Goal: Check status: Check status

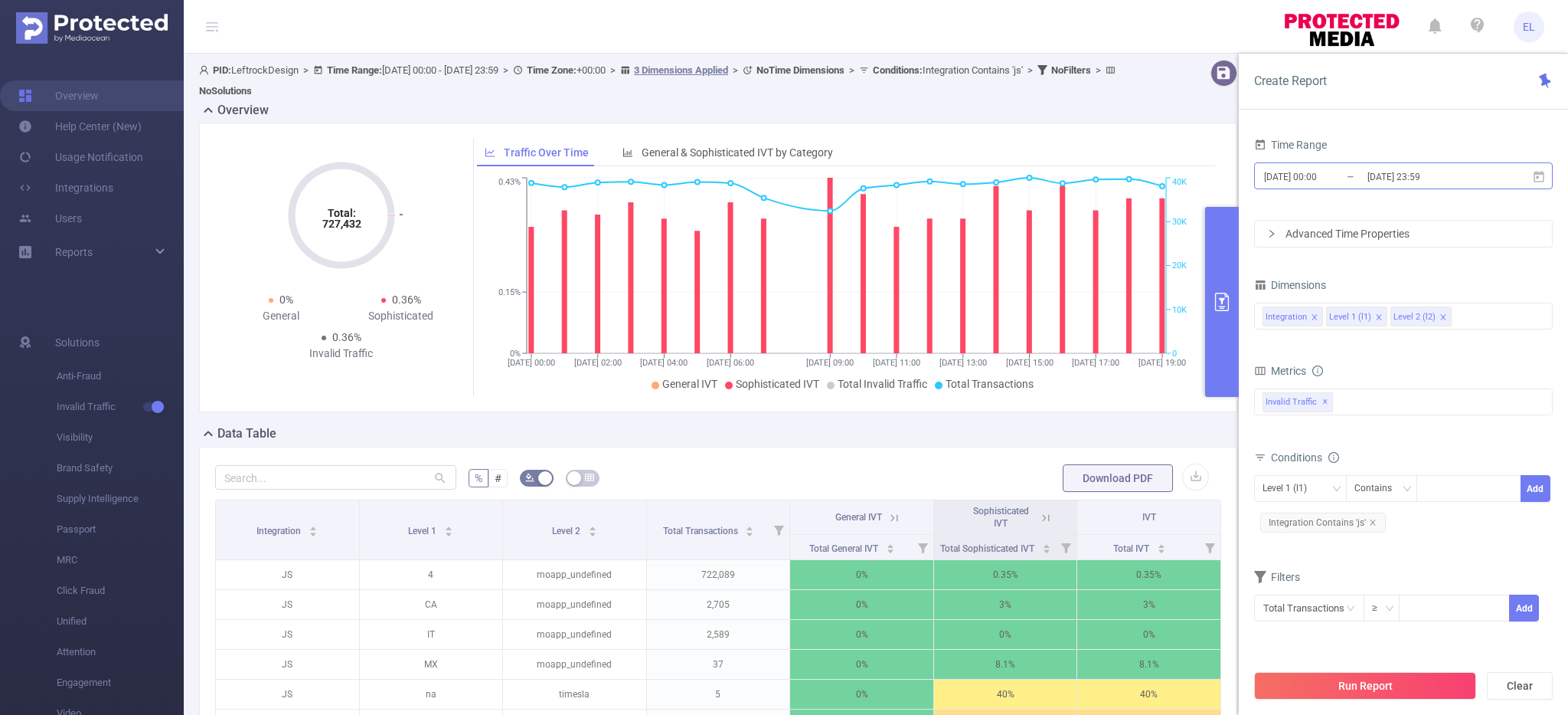
click at [1344, 180] on input "[DATE] 00:00" at bounding box center [1324, 176] width 124 height 21
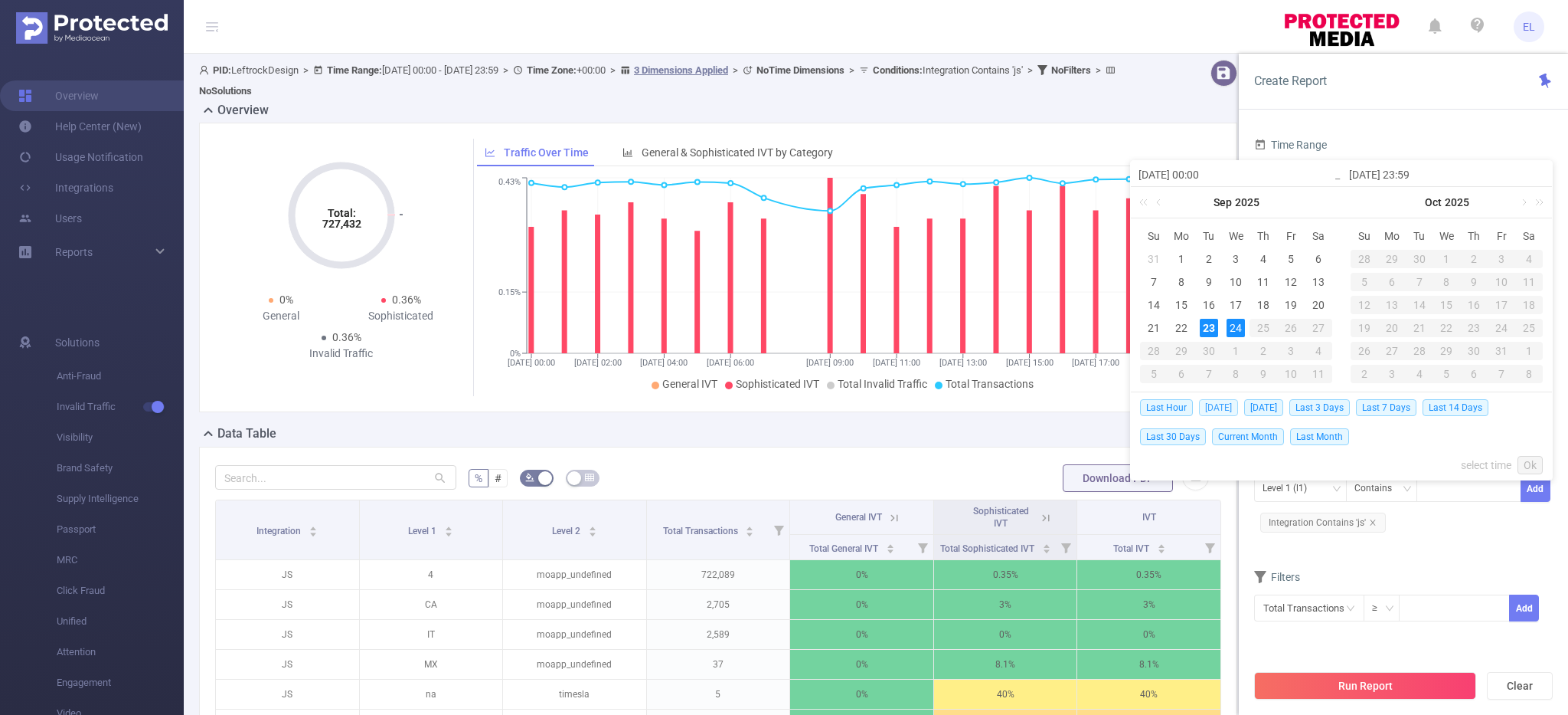
click at [1221, 408] on span "[DATE]" at bounding box center [1218, 408] width 39 height 17
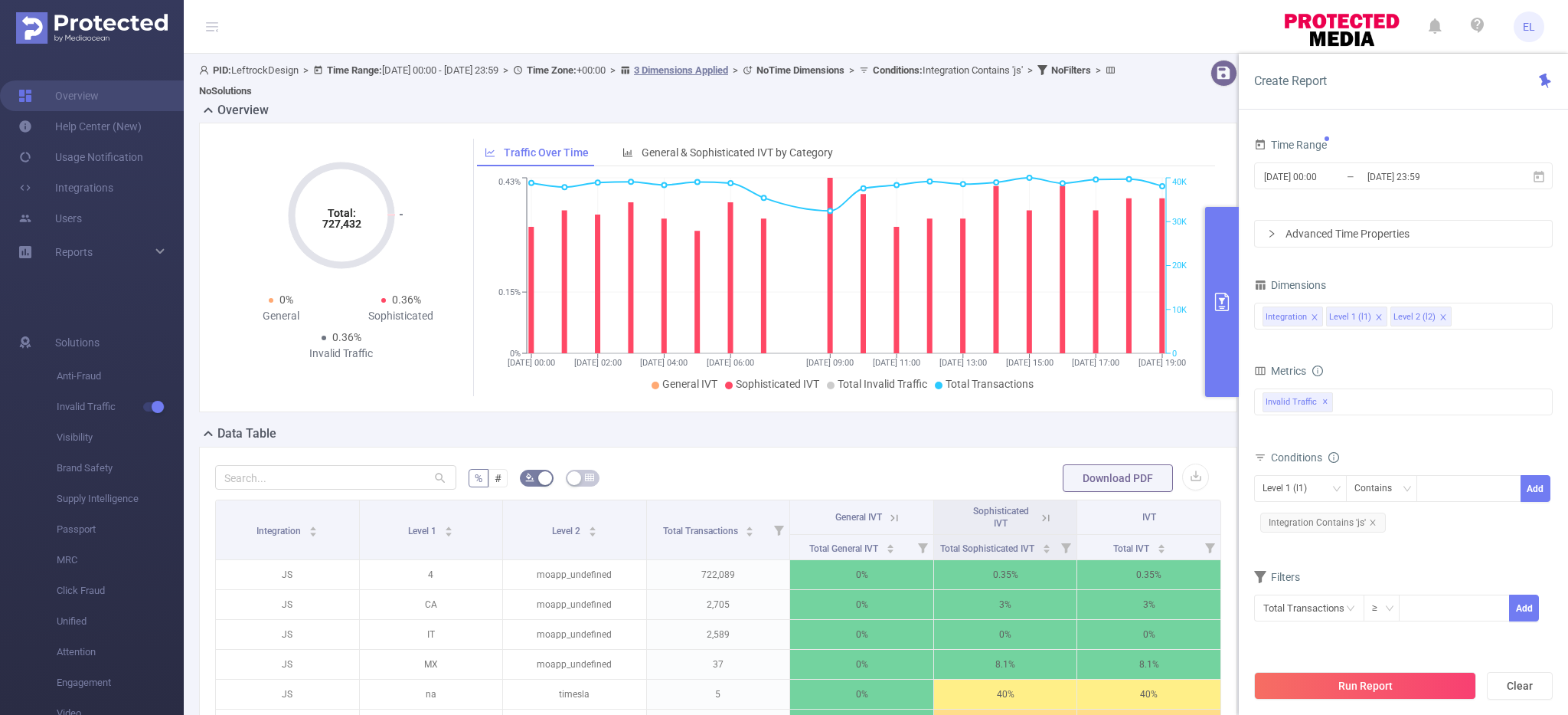
click at [1221, 408] on div "[DATE] 00:00 [DATE] Su Mo Tu We Th Fr Sa 31 1 2 3 4 5 6 7 8 9 10 11 12 13 14 15…" at bounding box center [1342, 287] width 423 height 256
click at [1332, 678] on button "Run Report" at bounding box center [1365, 685] width 222 height 27
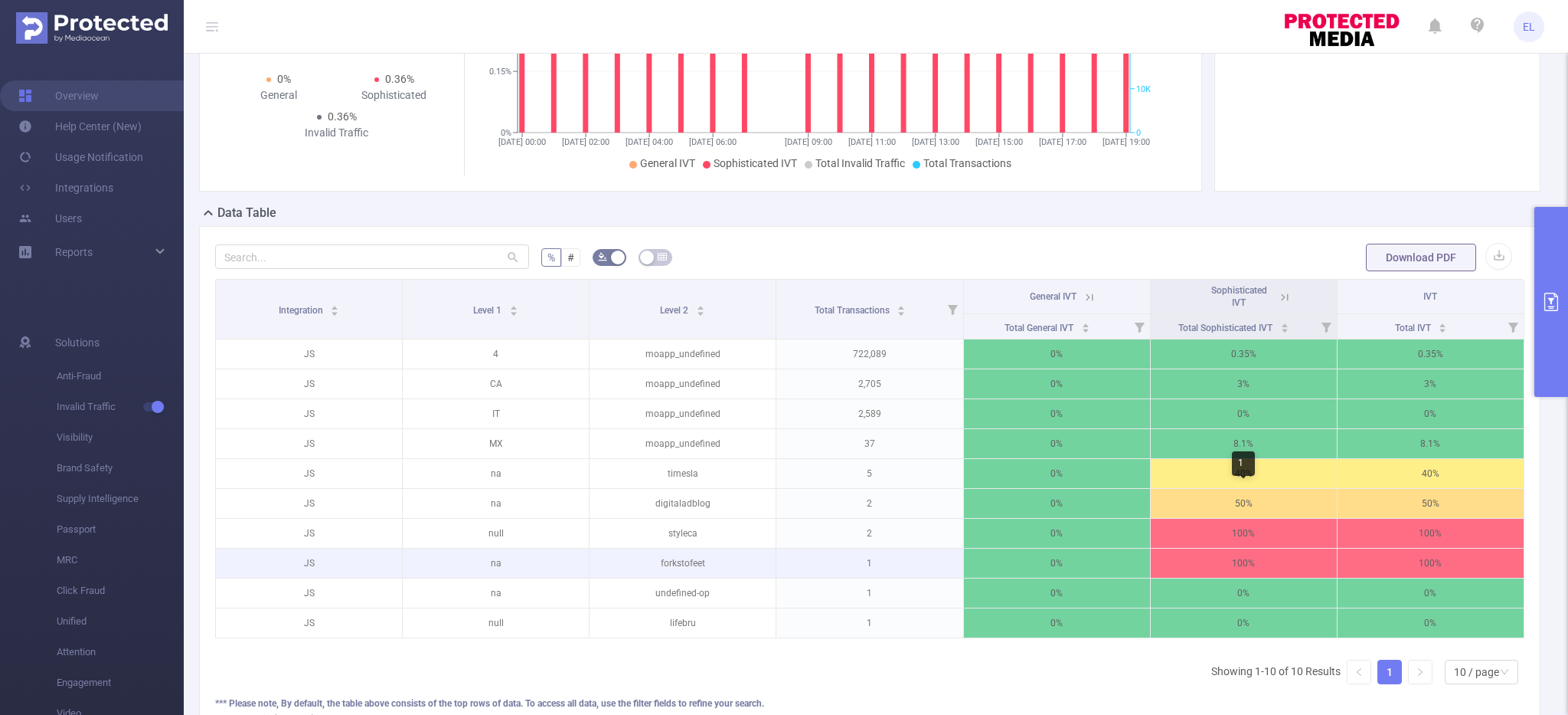
scroll to position [196, 0]
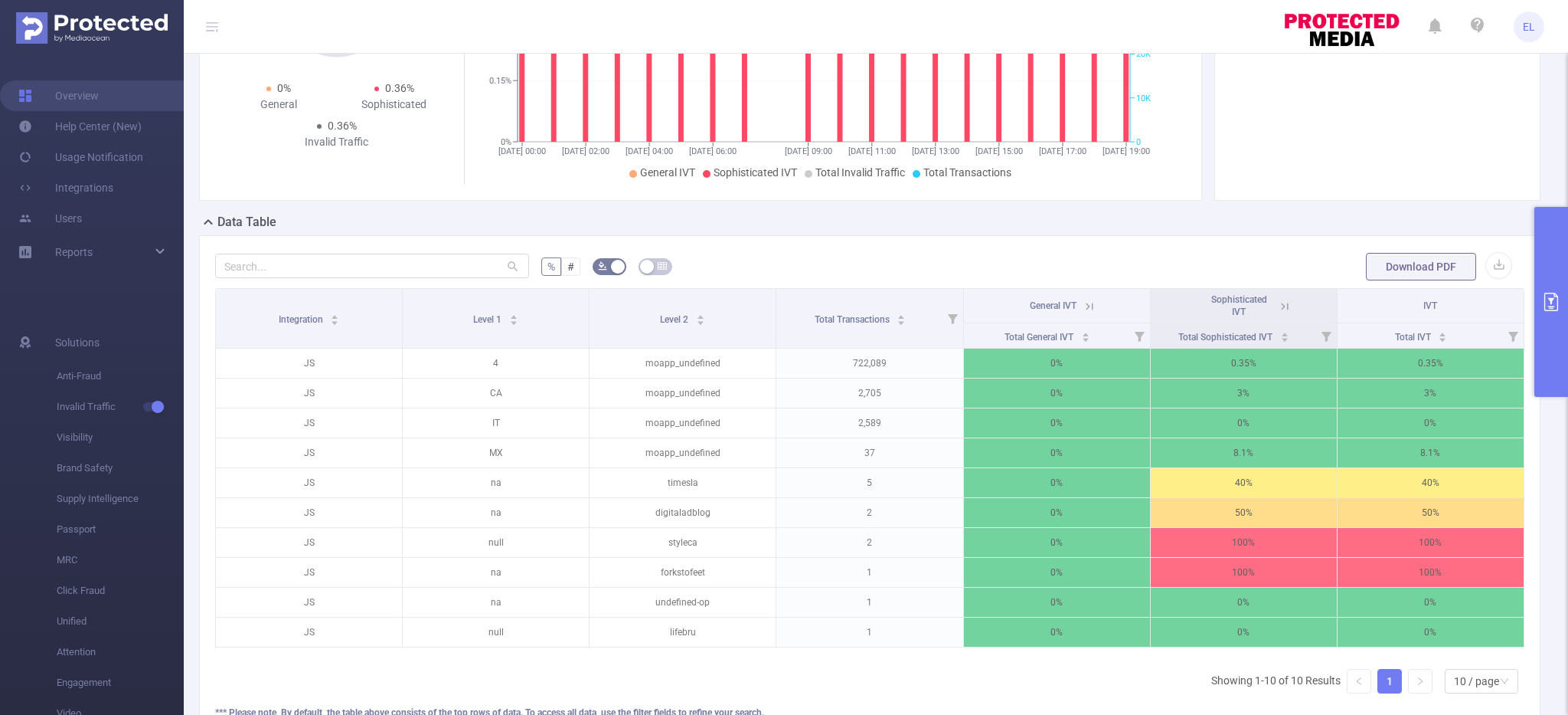
click at [1543, 350] on button "primary" at bounding box center [1551, 301] width 34 height 190
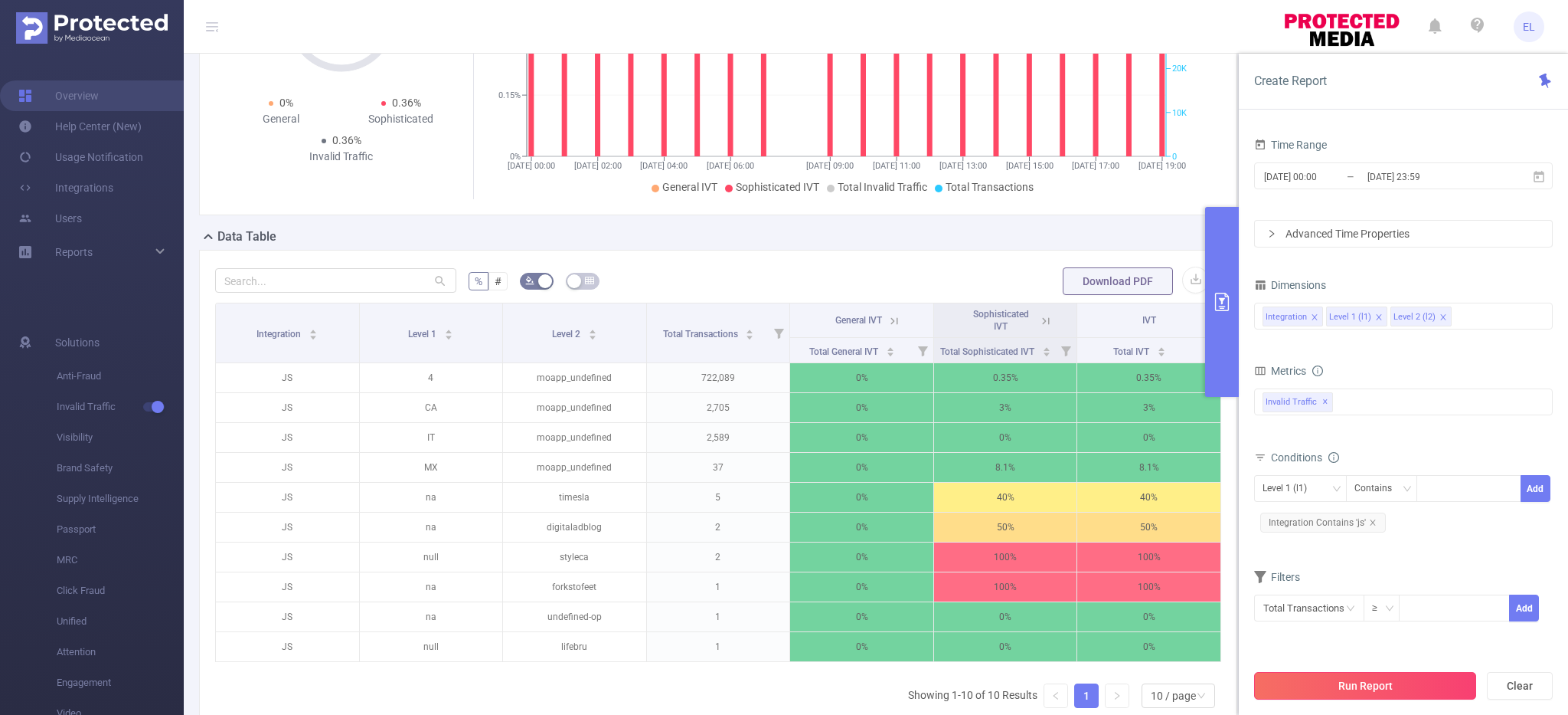
click at [1277, 683] on button "Run Report" at bounding box center [1365, 685] width 222 height 27
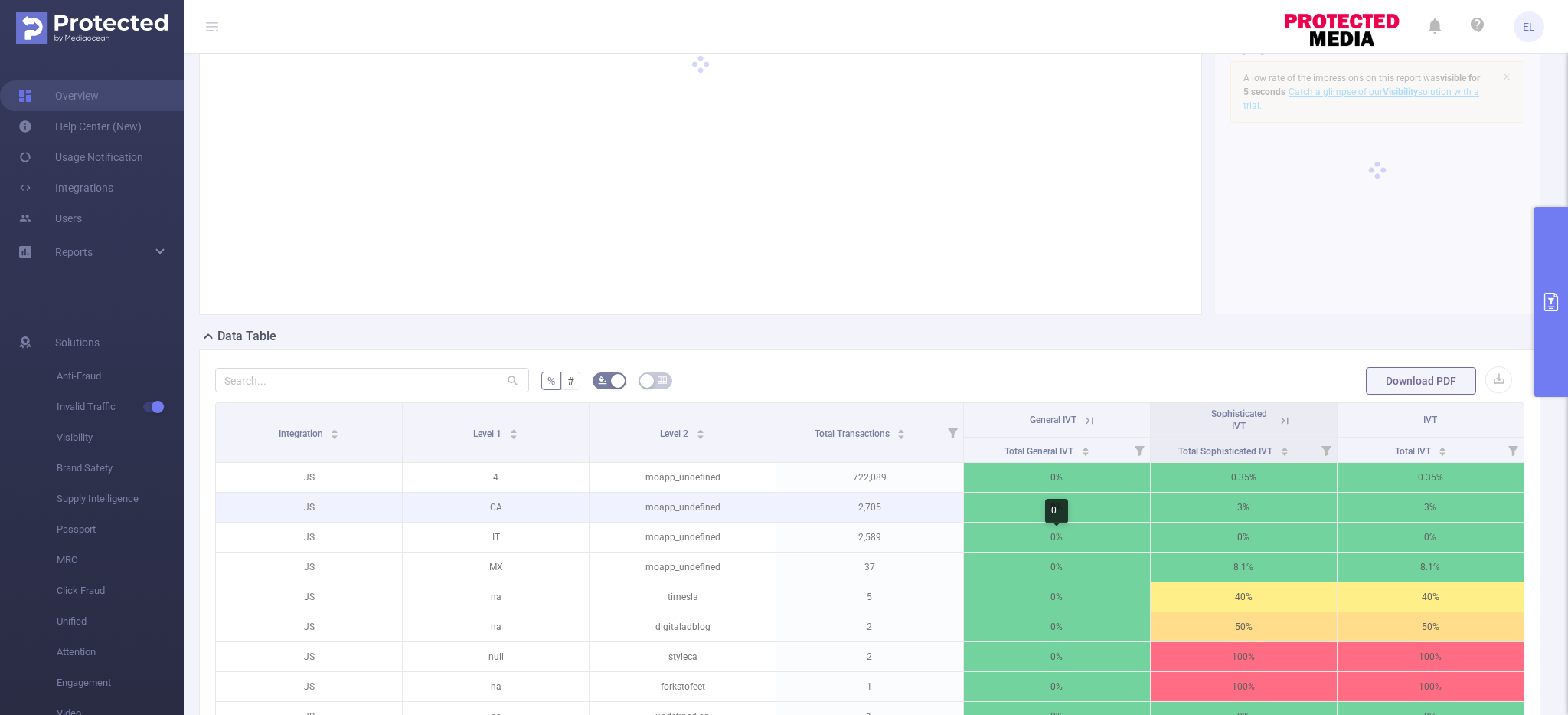
scroll to position [93, 0]
